Goal: Download file/media

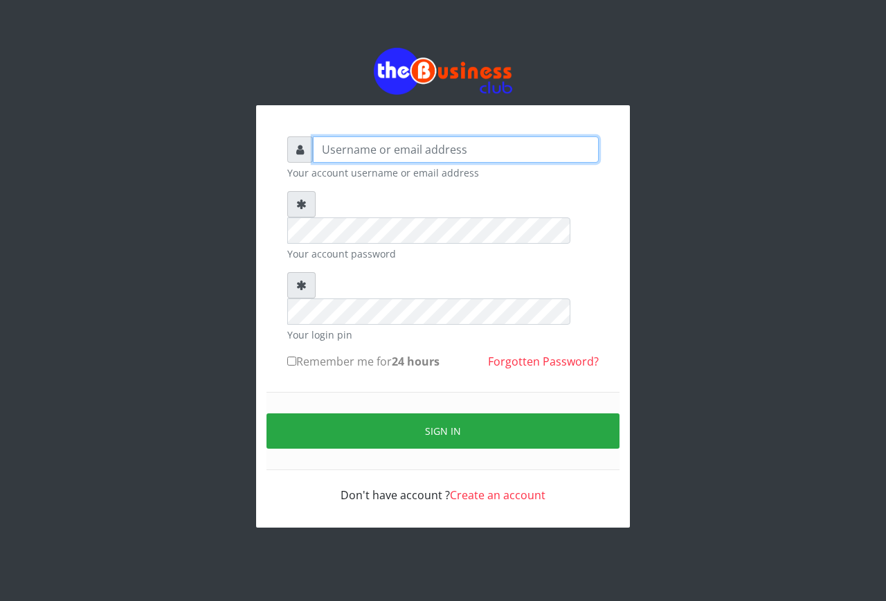
type input "[EMAIL_ADDRESS][DOMAIN_NAME]"
click at [291, 356] on input "Remember me for 24 hours" at bounding box center [291, 360] width 9 height 9
checkbox input "true"
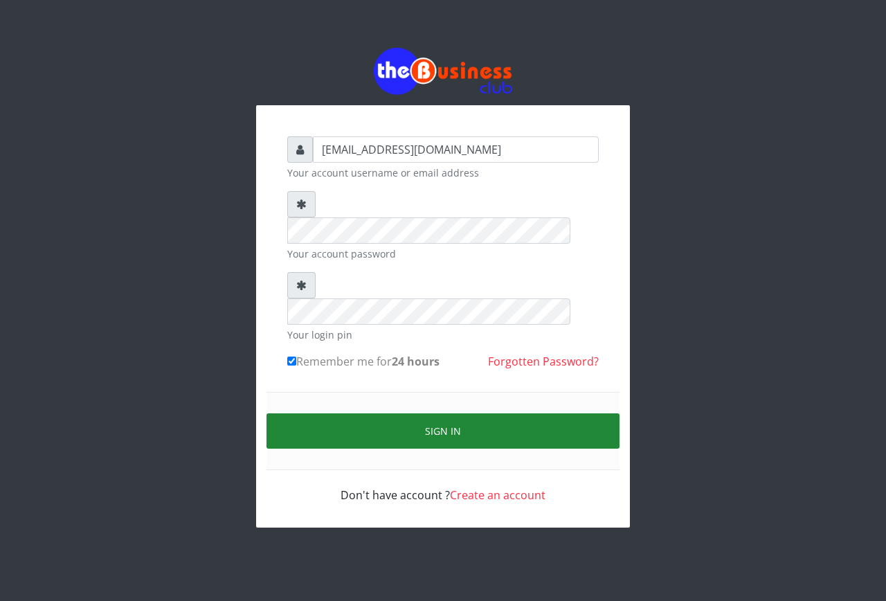
click at [351, 413] on button "Sign in" at bounding box center [442, 430] width 353 height 35
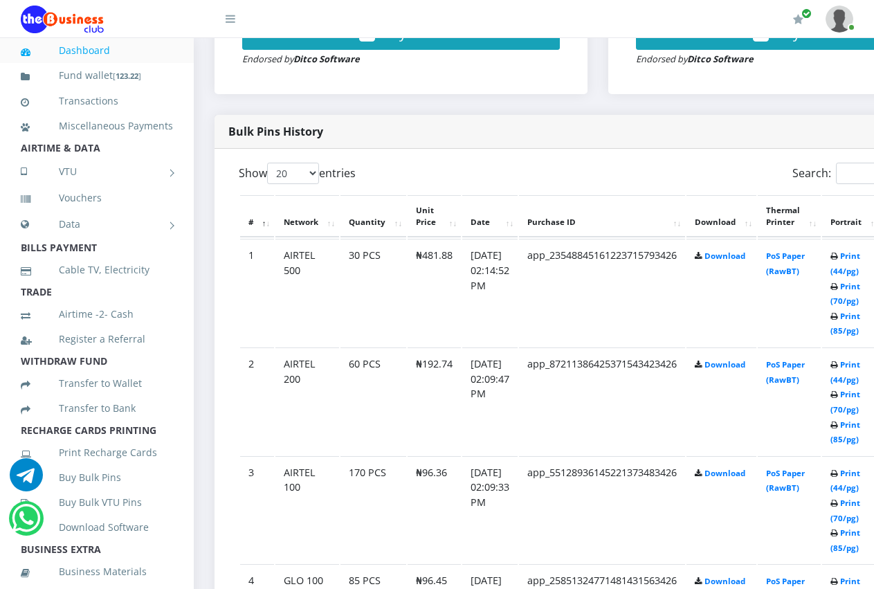
scroll to position [637, 0]
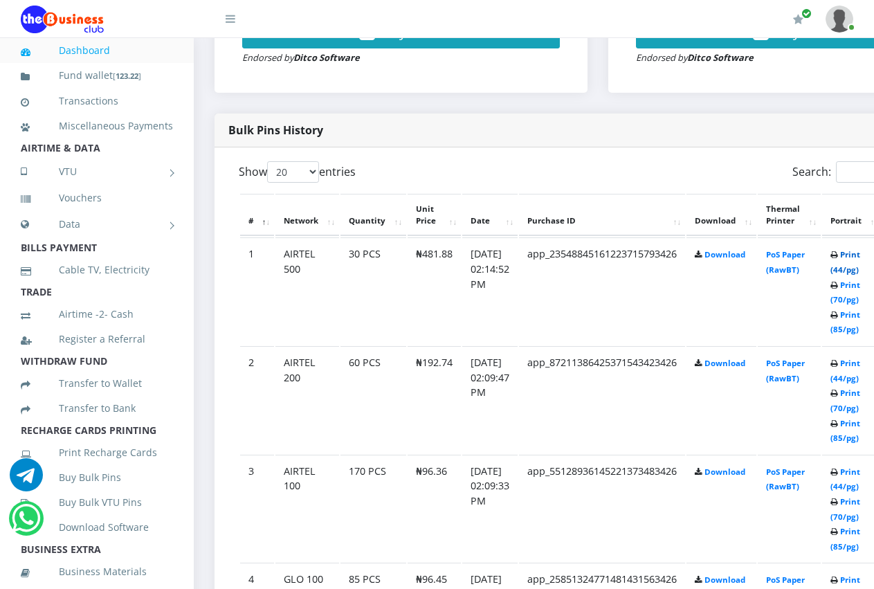
click at [854, 253] on link "Print (44/pg)" at bounding box center [846, 262] width 30 height 26
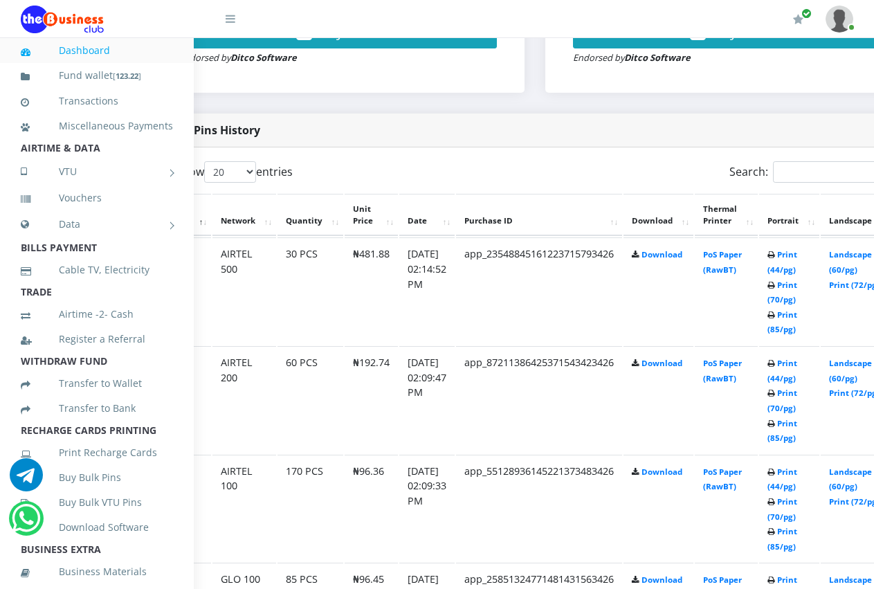
scroll to position [637, 64]
click at [857, 358] on link "Landscape (60/pg)" at bounding box center [849, 371] width 43 height 26
click at [796, 537] on link "Print (85/pg)" at bounding box center [781, 539] width 30 height 26
click at [796, 257] on link "Print (44/pg)" at bounding box center [781, 262] width 30 height 26
